Goal: Task Accomplishment & Management: Manage account settings

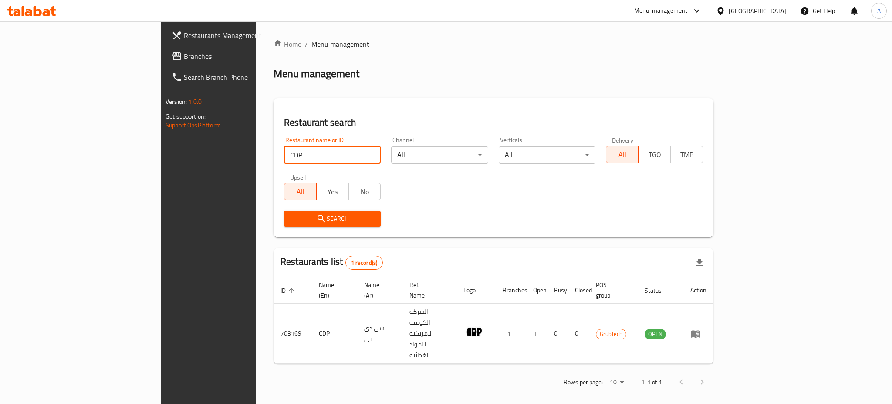
drag, startPoint x: 170, startPoint y: 156, endPoint x: 129, endPoint y: 157, distance: 41.4
click at [161, 157] on div "Restaurants Management Branches Search Branch Phone Version: 1.0.0 Get support …" at bounding box center [446, 215] width 570 height 389
paste input "702202 Imar No"
type input "702202 Imar No"
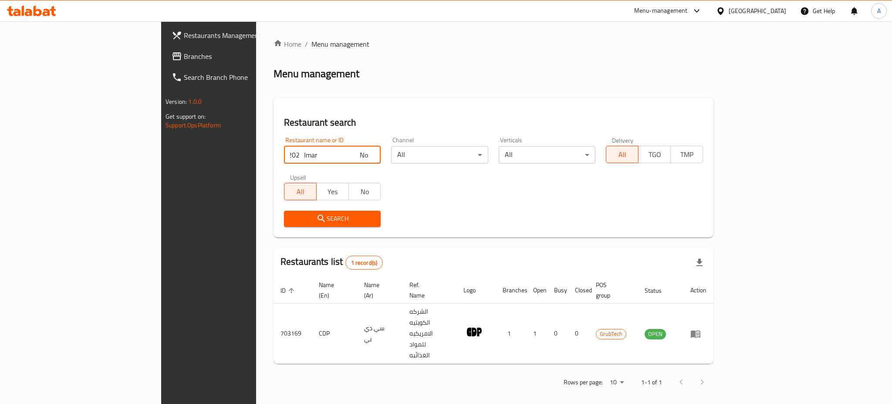
click at [333, 153] on input "702202 Imar No" at bounding box center [332, 154] width 97 height 17
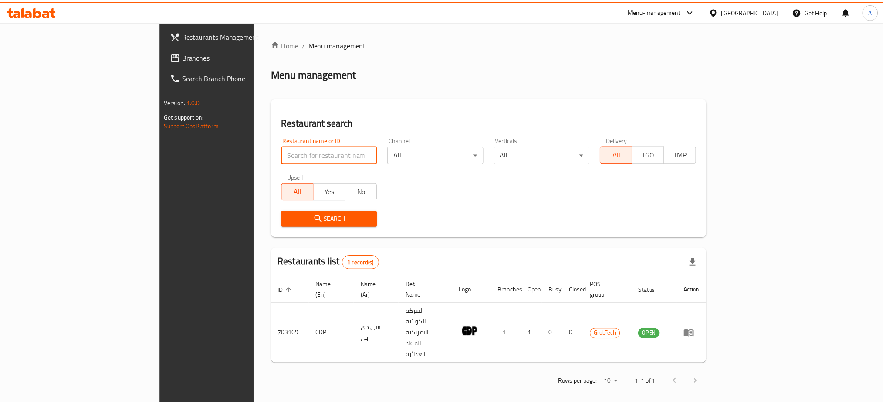
scroll to position [0, 0]
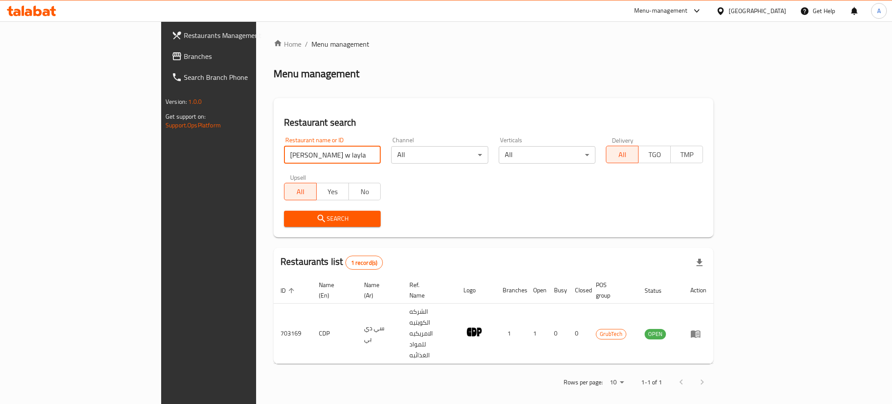
type input "alf layla w layla"
click at [291, 223] on span "Search" at bounding box center [332, 218] width 83 height 11
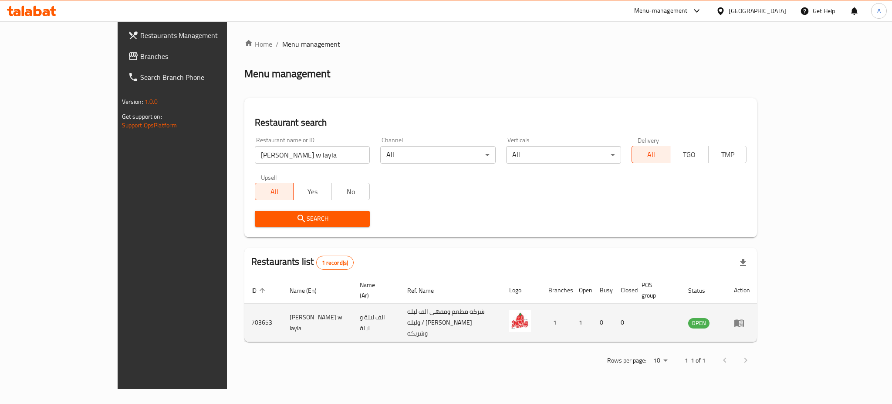
click at [244, 303] on td "703653" at bounding box center [263, 322] width 38 height 38
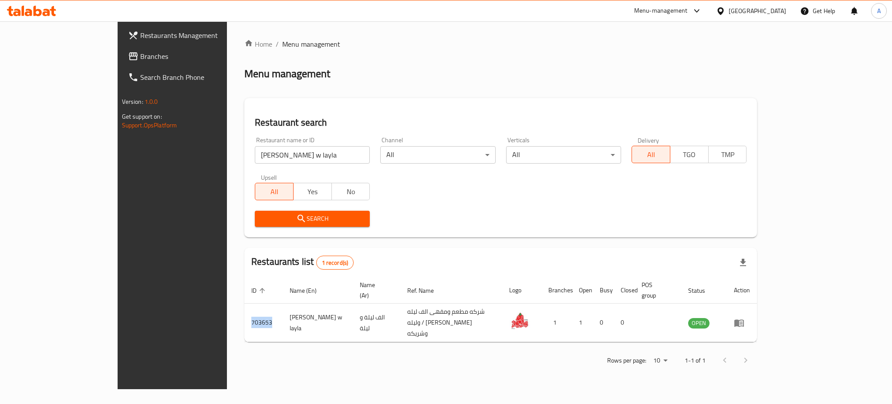
copy td "703653"
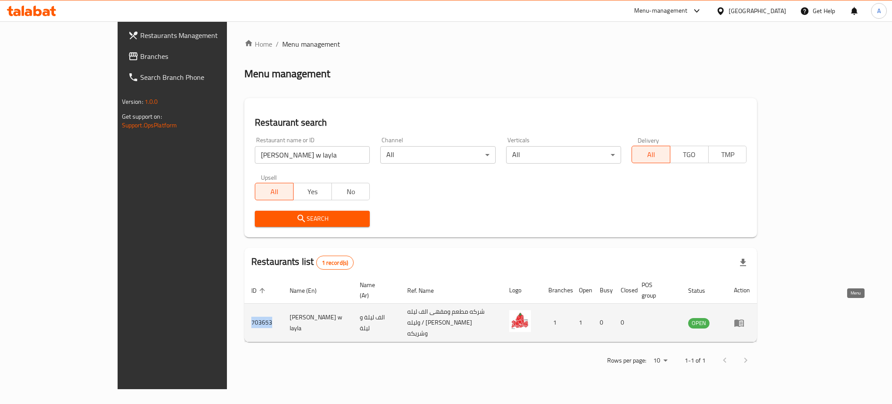
click at [750, 317] on link "enhanced table" at bounding box center [742, 322] width 16 height 10
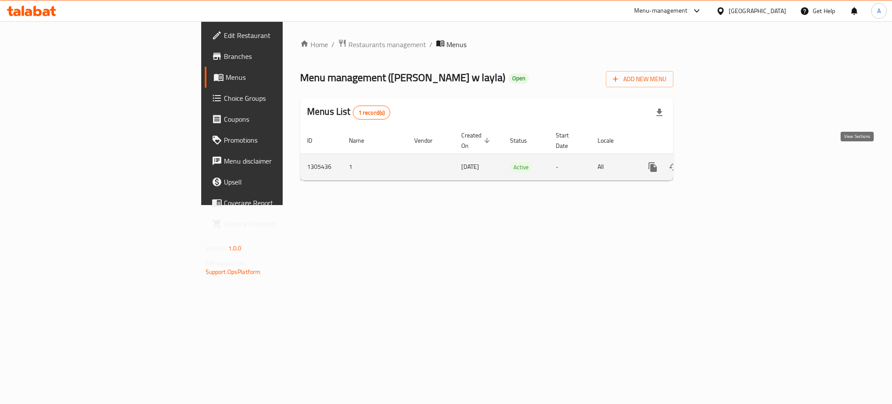
click at [721, 162] on icon "enhanced table" at bounding box center [716, 167] width 10 height 10
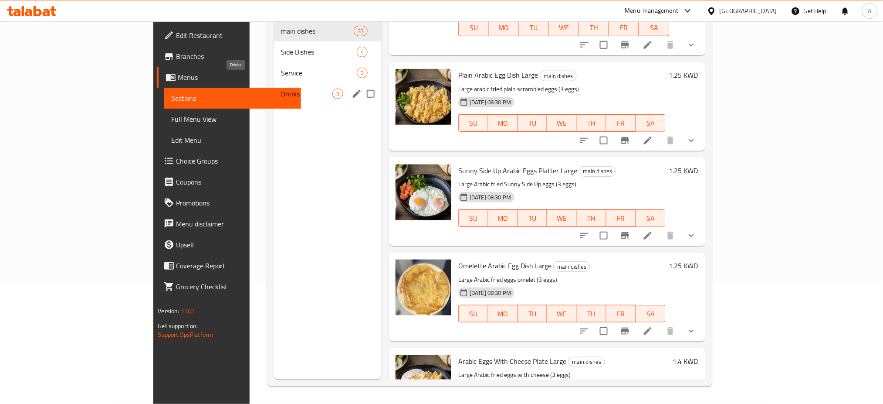
scroll to position [6, 0]
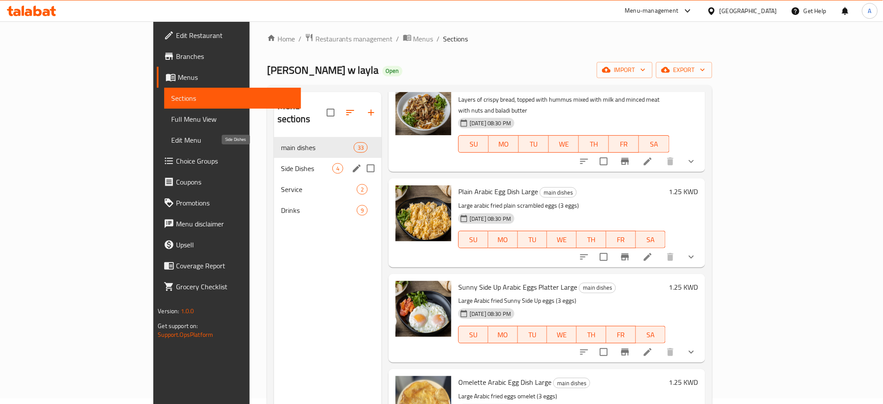
click at [281, 163] on span "Side Dishes" at bounding box center [306, 168] width 51 height 10
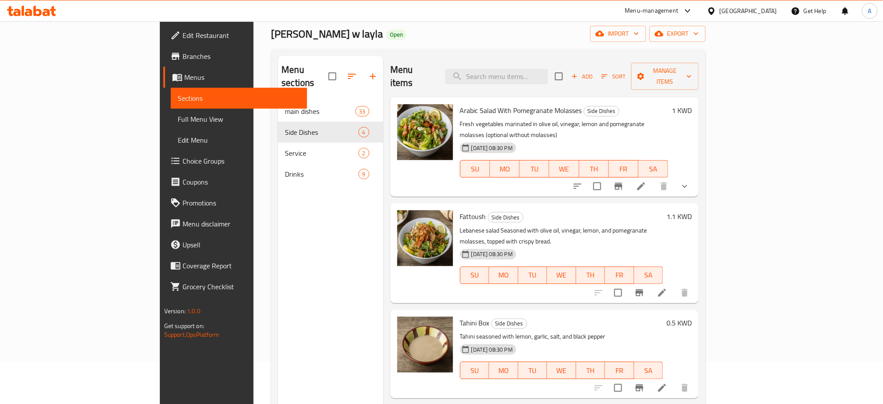
scroll to position [6, 0]
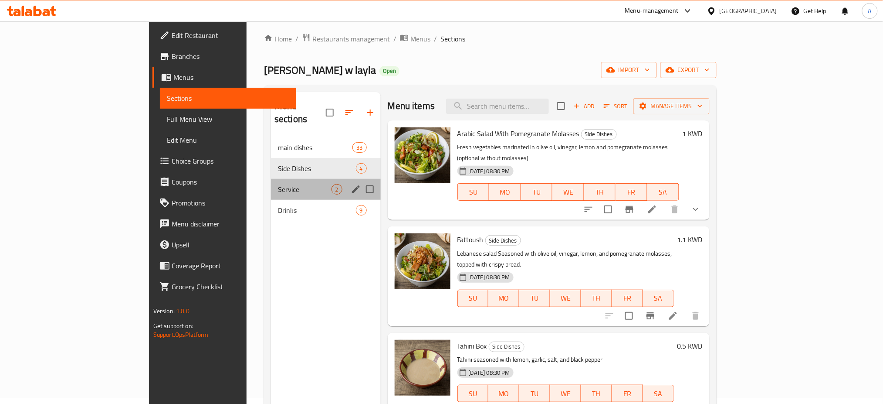
click at [271, 179] on div "Service 2" at bounding box center [326, 189] width 110 height 21
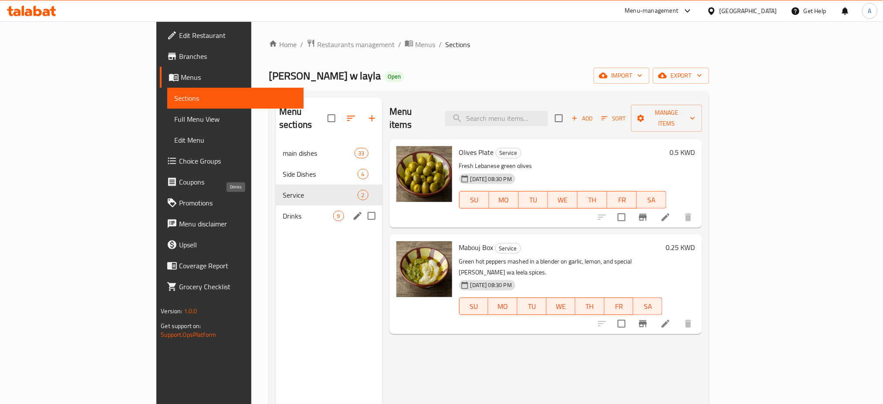
click at [283, 210] on span "Drinks" at bounding box center [308, 215] width 51 height 10
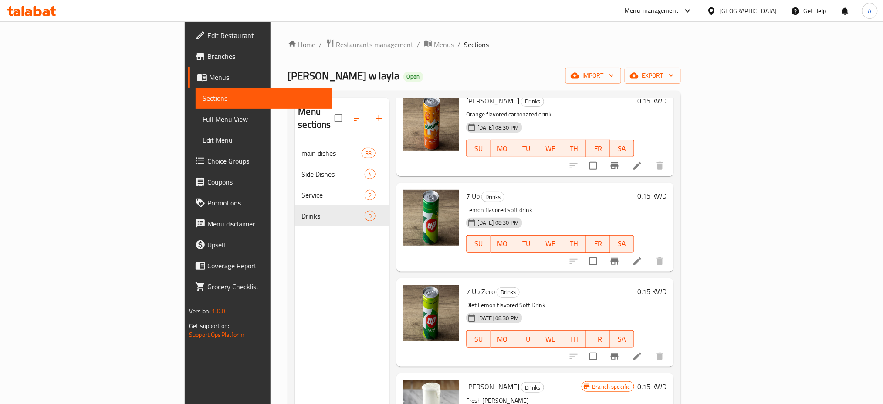
scroll to position [475, 0]
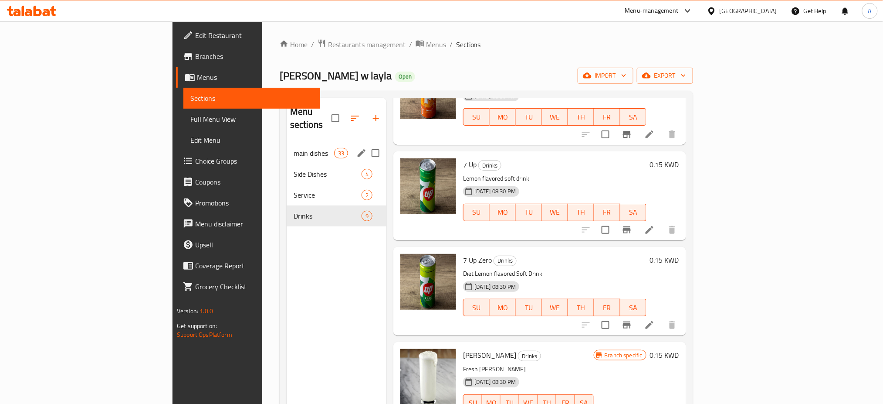
click at [294, 148] on span "main dishes" at bounding box center [314, 153] width 41 height 10
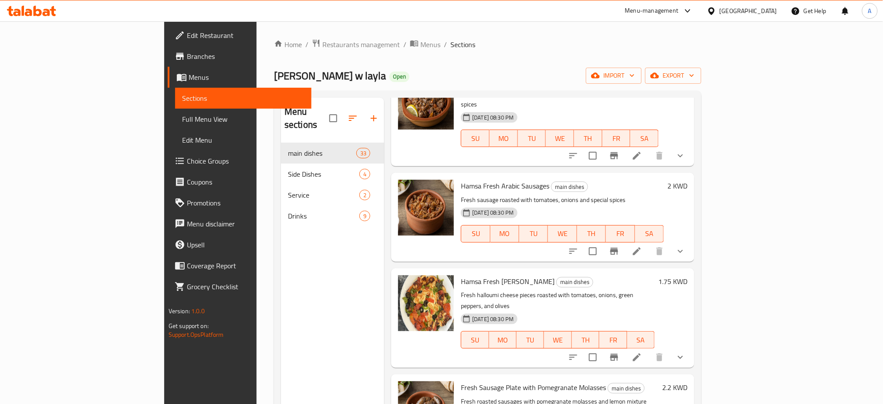
scroll to position [2324, 0]
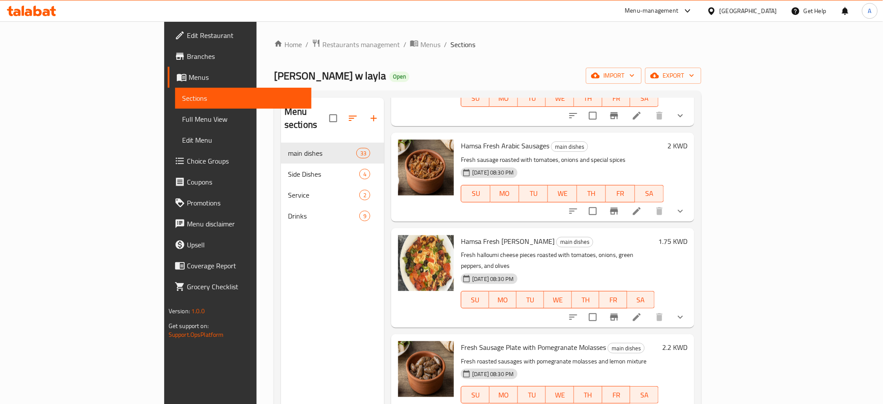
click at [187, 57] on span "Branches" at bounding box center [246, 56] width 118 height 10
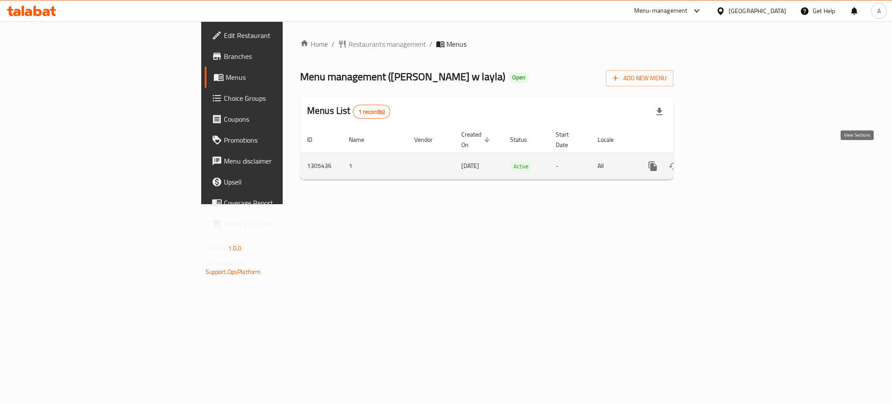
click at [721, 161] on icon "enhanced table" at bounding box center [716, 166] width 10 height 10
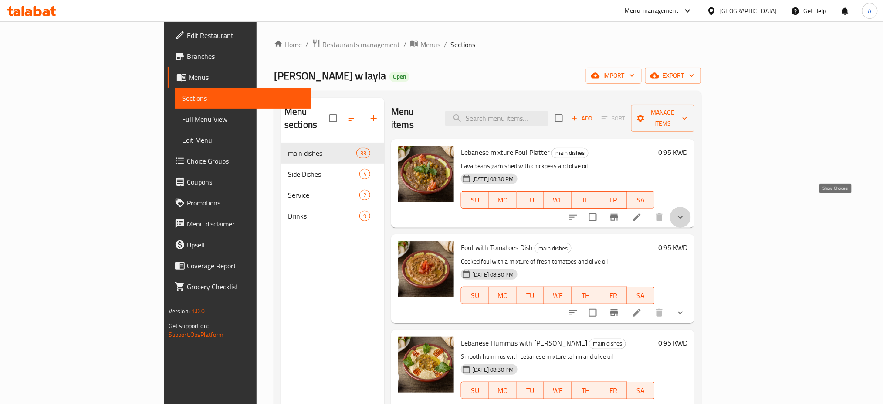
click at [686, 212] on icon "show more" at bounding box center [680, 217] width 10 height 10
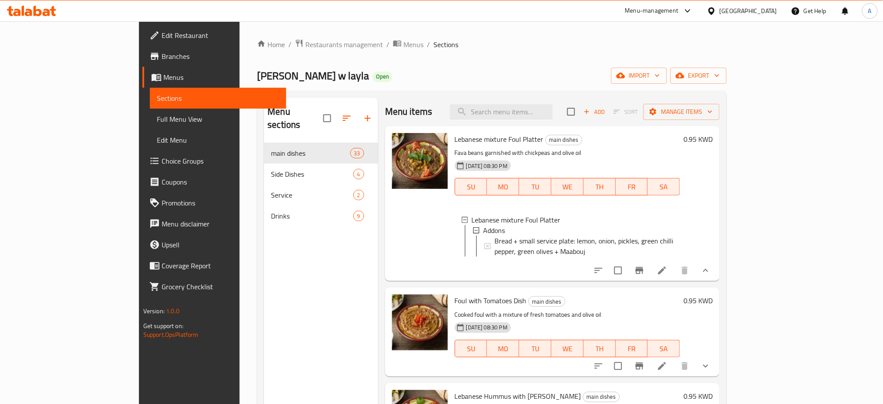
click at [675, 270] on li at bounding box center [662, 270] width 24 height 16
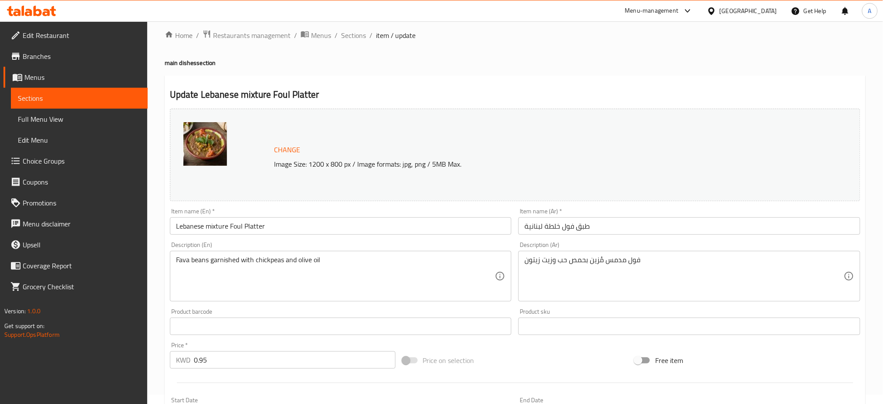
scroll to position [6, 0]
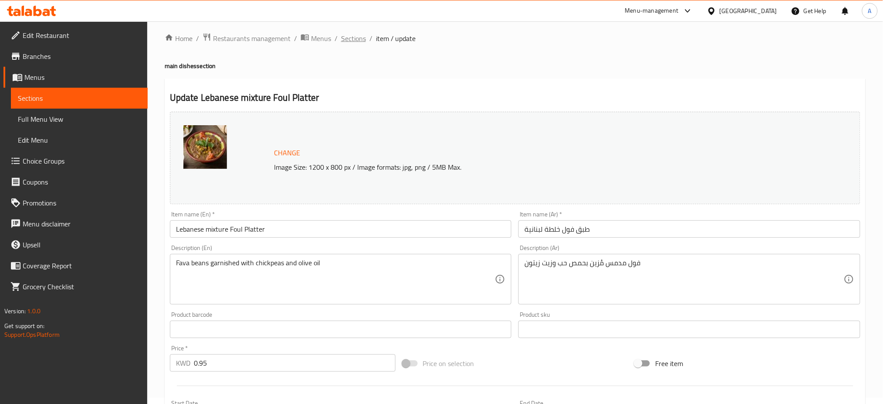
click at [346, 40] on span "Sections" at bounding box center [353, 38] width 25 height 10
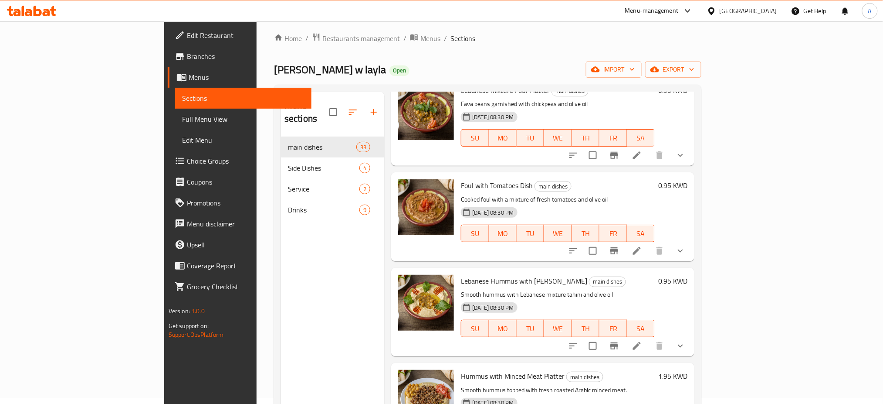
scroll to position [116, 0]
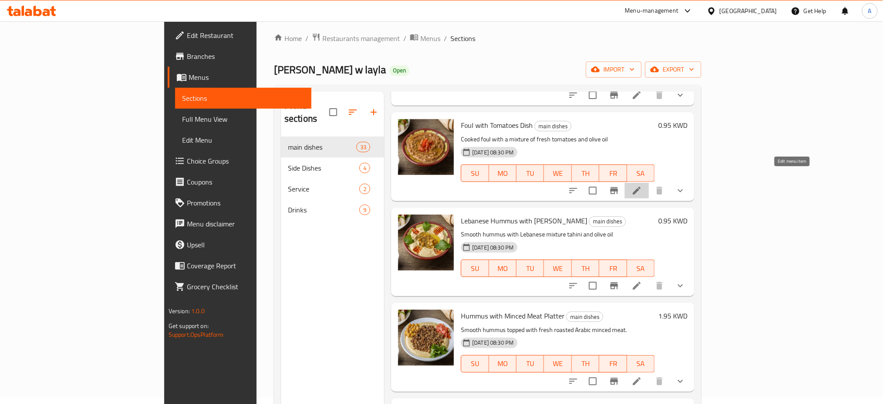
click at [642, 185] on icon at bounding box center [637, 190] width 10 height 10
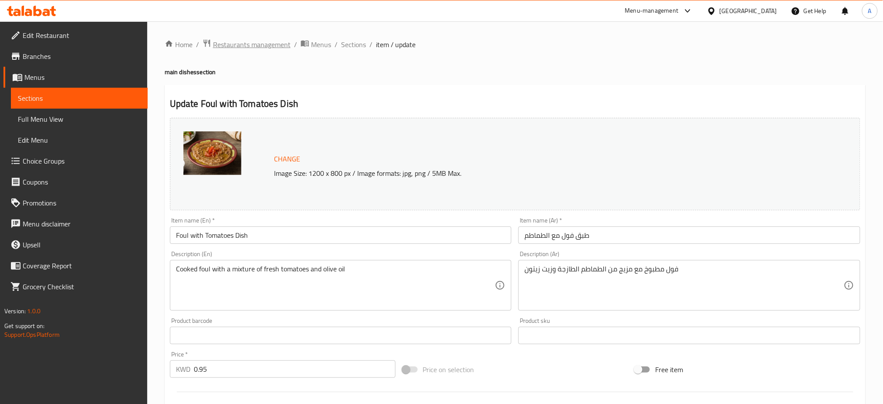
click at [263, 44] on span "Restaurants management" at bounding box center [252, 44] width 78 height 10
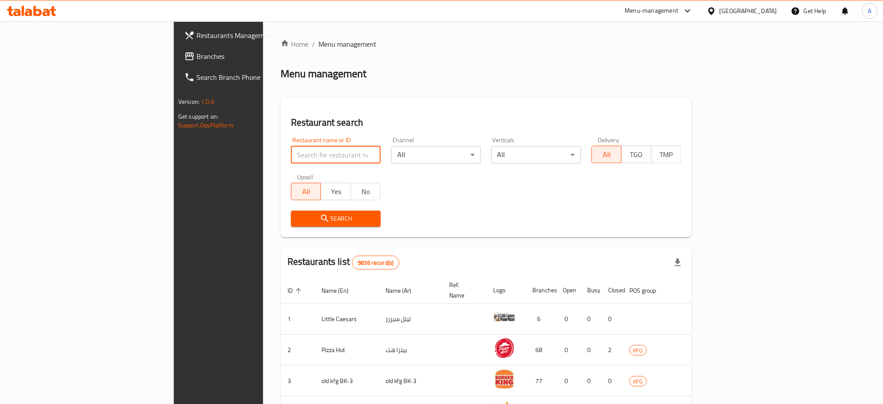
click at [291, 150] on input "search" at bounding box center [336, 154] width 90 height 17
type input "Mal awal"
click at [298, 220] on span "Search" at bounding box center [336, 218] width 76 height 11
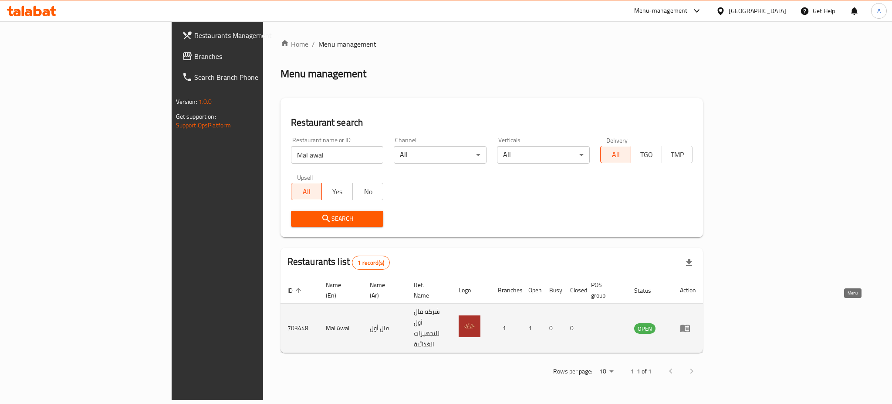
click at [696, 322] on link "enhanced table" at bounding box center [688, 327] width 16 height 10
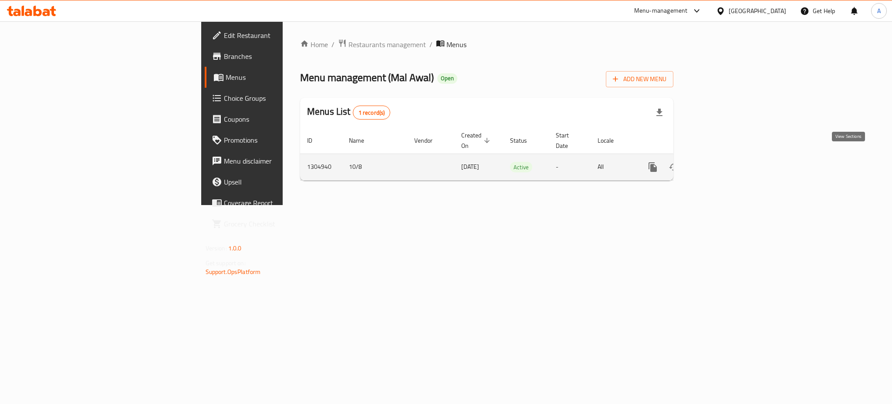
click at [721, 162] on icon "enhanced table" at bounding box center [716, 167] width 10 height 10
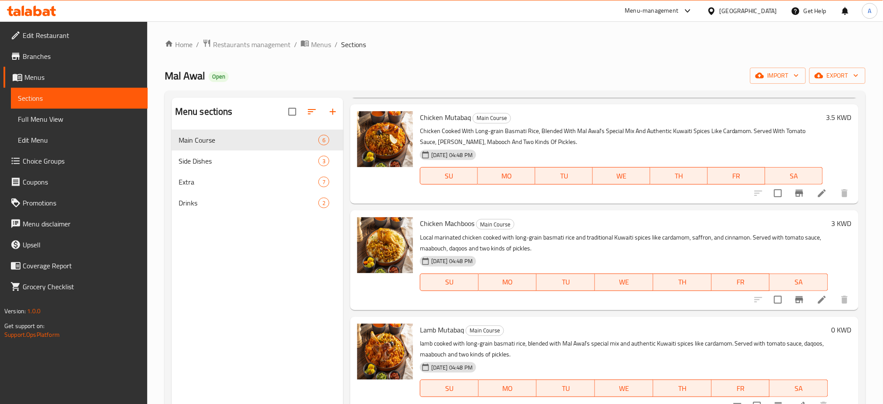
scroll to position [243, 0]
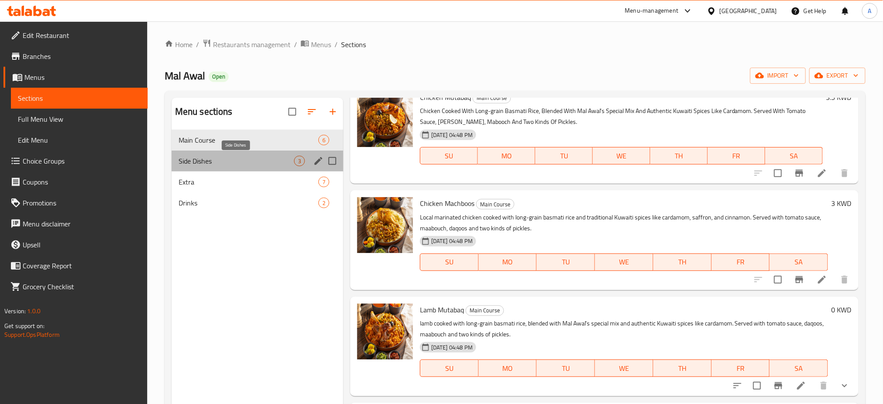
click at [243, 157] on span "Side Dishes" at bounding box center [236, 161] width 115 height 10
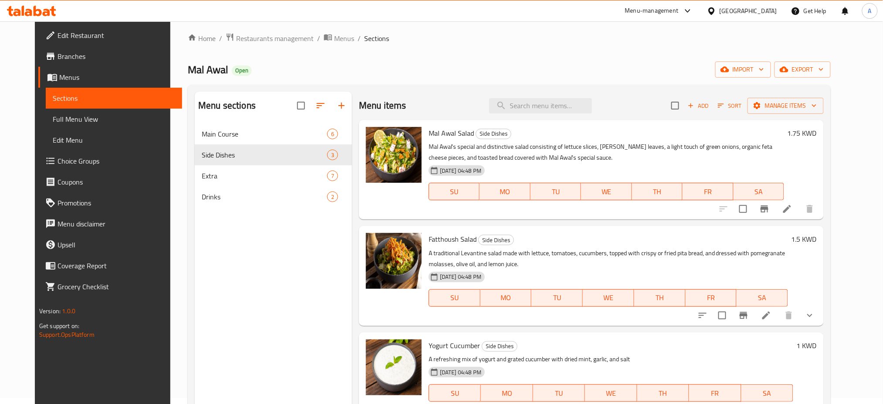
scroll to position [6, 0]
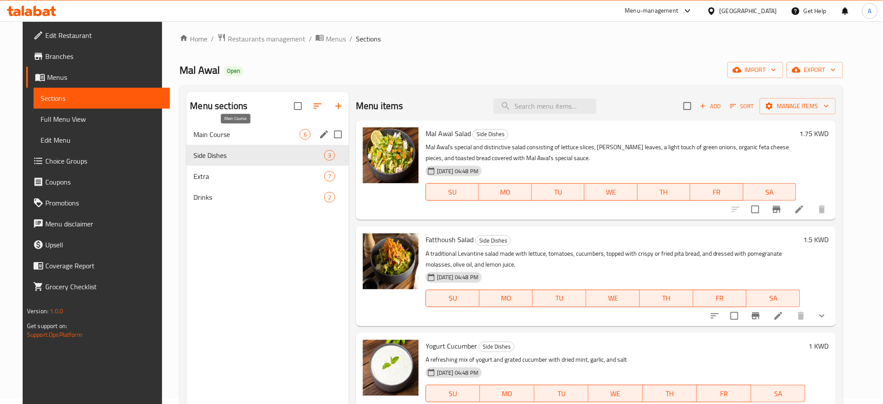
click at [231, 135] on span "Main Course" at bounding box center [246, 134] width 106 height 10
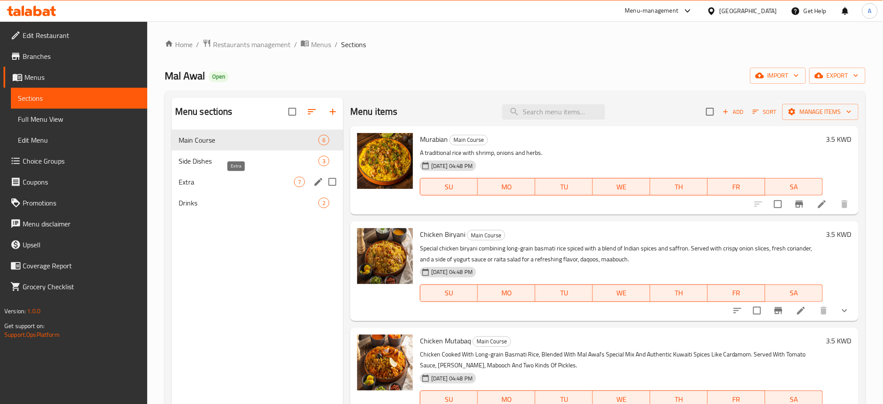
click at [246, 179] on span "Extra" at bounding box center [236, 181] width 115 height 10
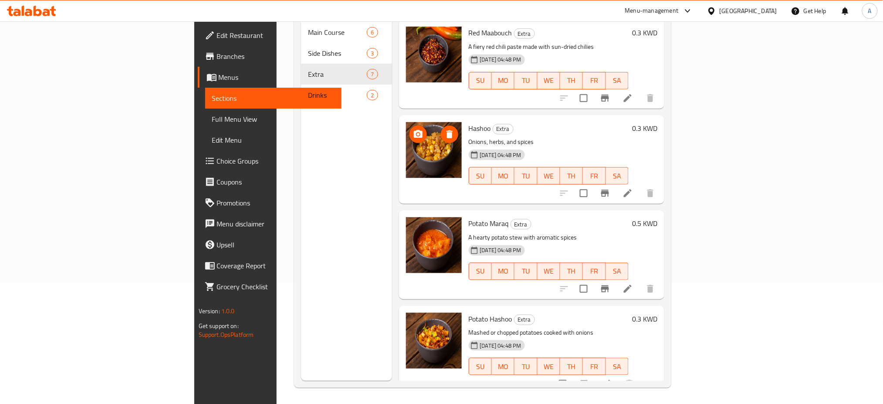
scroll to position [122, 0]
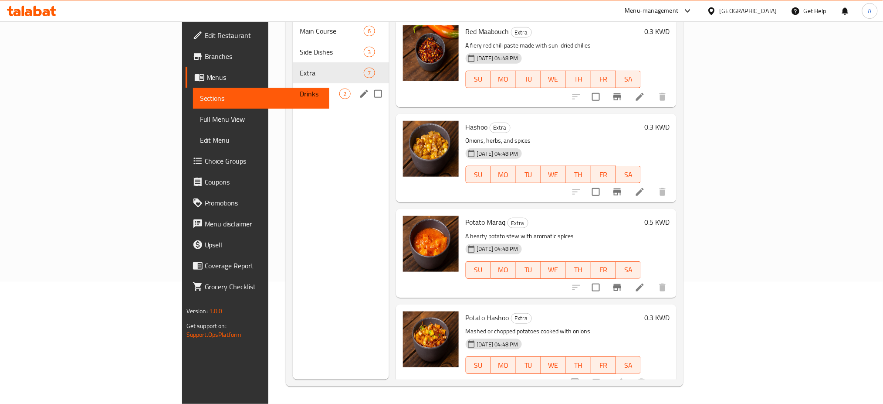
click at [300, 88] on span "Drinks" at bounding box center [320, 93] width 40 height 10
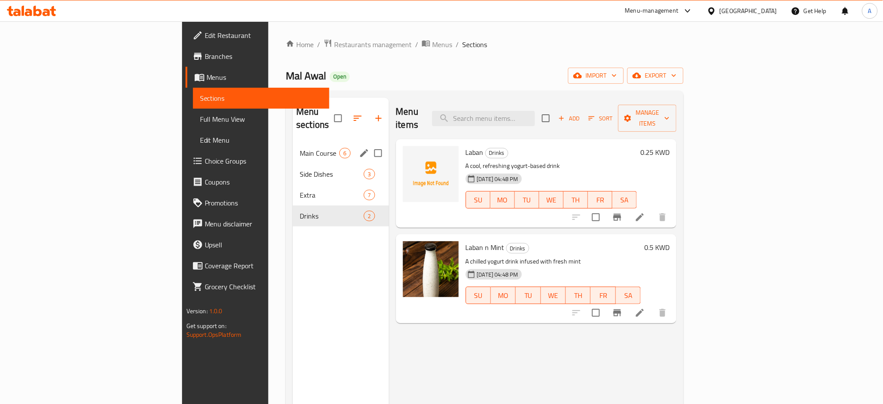
click at [293, 143] on div "Main Course 6" at bounding box center [341, 153] width 96 height 21
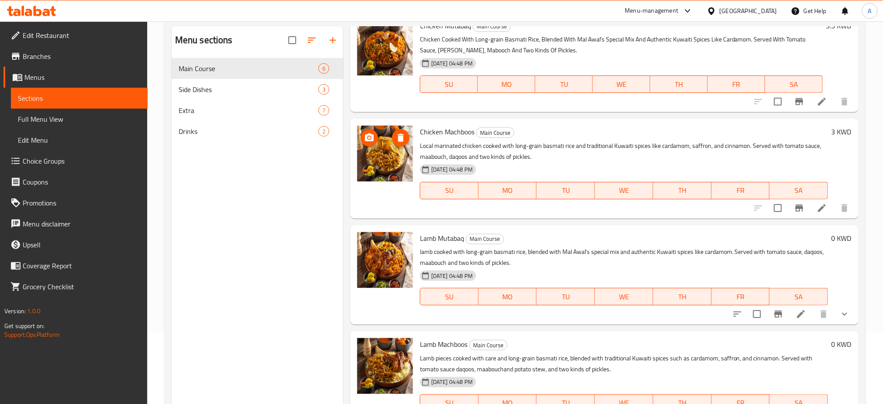
scroll to position [122, 0]
